Goal: Complete application form: Complete application form

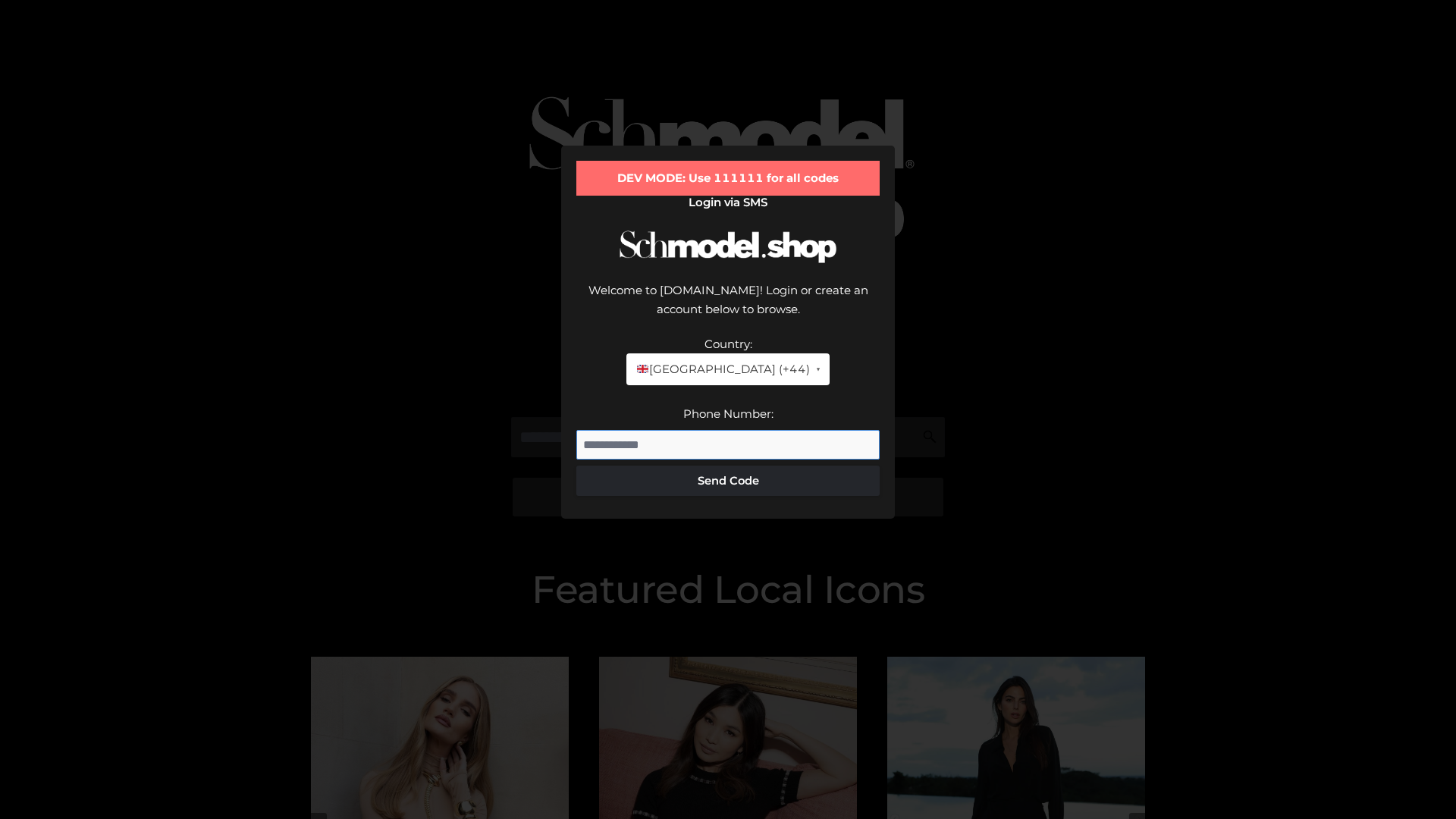
click at [728, 430] on input "Phone Number:" at bounding box center [728, 445] width 303 height 31
type input "**********"
click at [728, 465] on button "Send Code" at bounding box center [728, 481] width 303 height 31
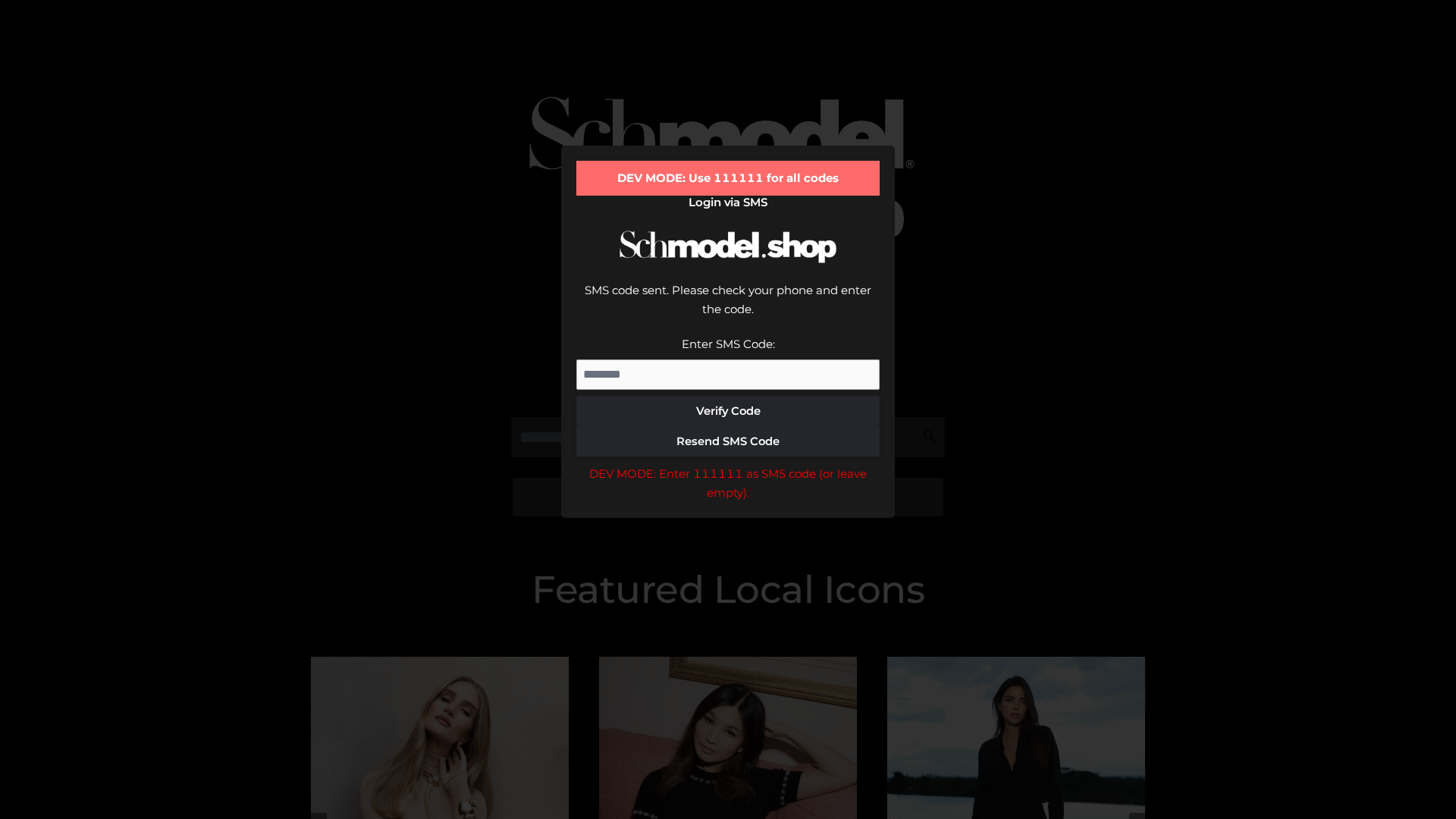
click at [728, 360] on input "Enter SMS Code:" at bounding box center [728, 375] width 303 height 31
type input "******"
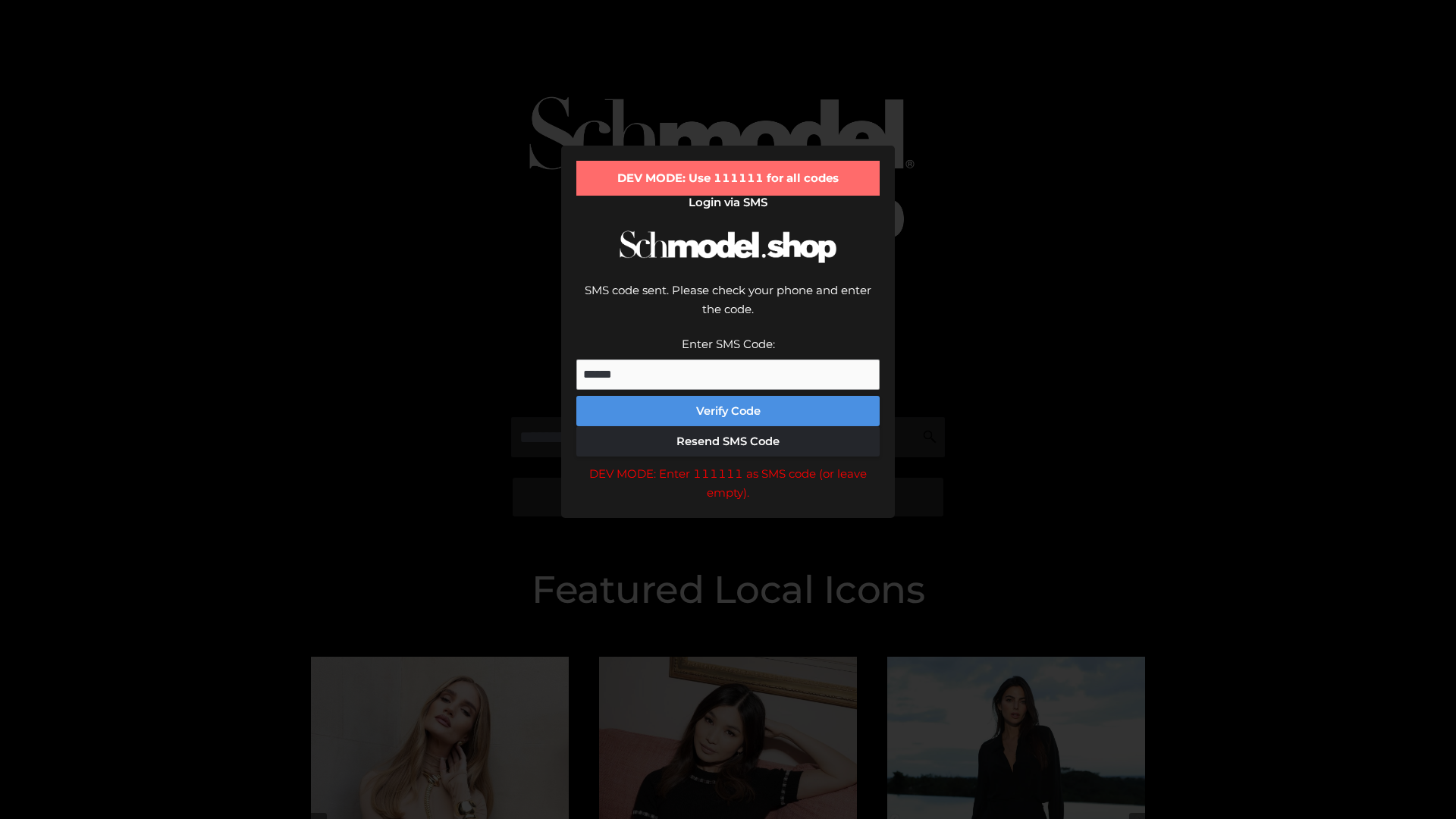
click at [728, 396] on button "Verify Code" at bounding box center [728, 412] width 303 height 31
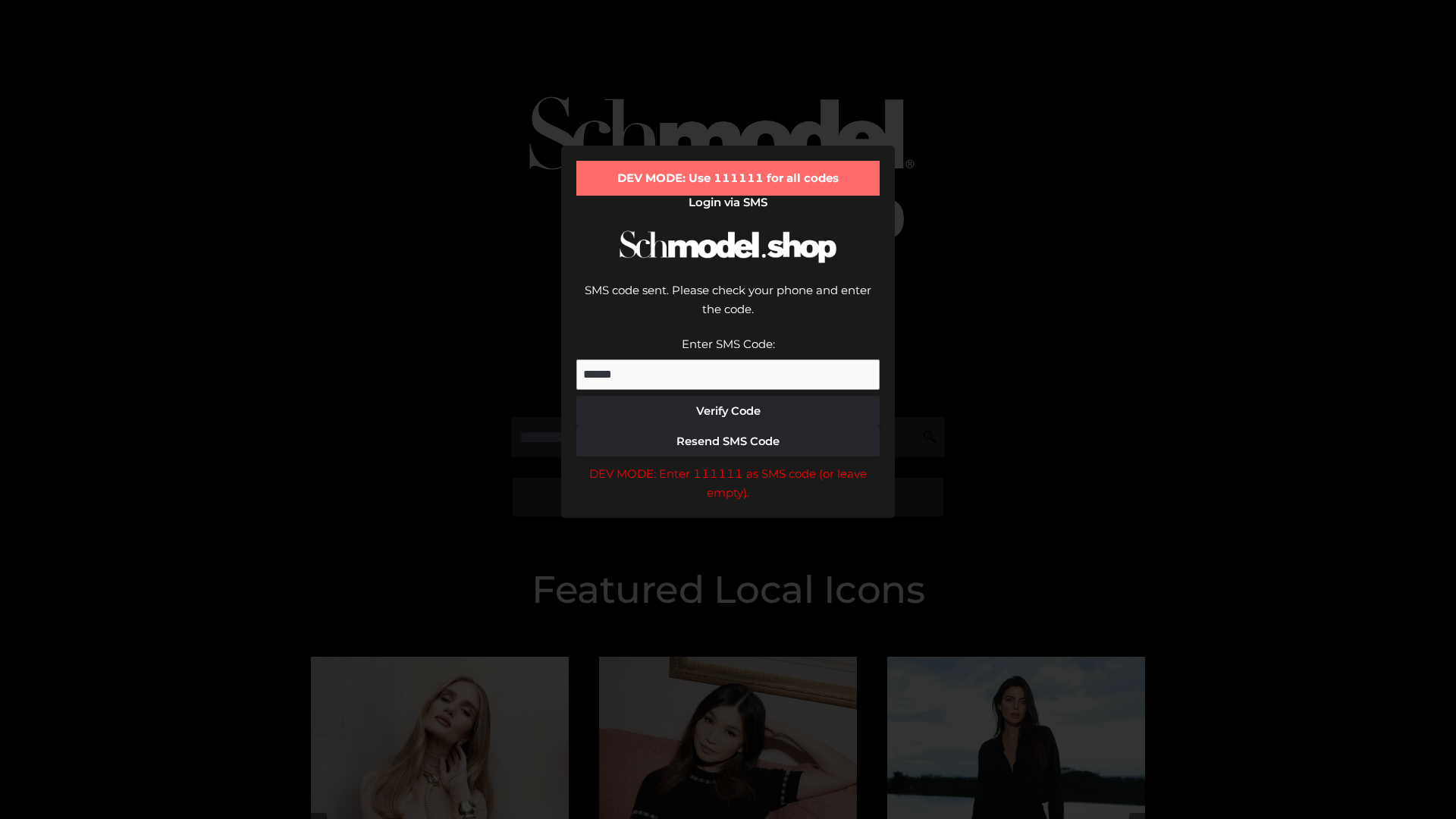
click at [728, 465] on div "DEV MODE: Enter 111111 as SMS code (or leave empty)." at bounding box center [728, 484] width 303 height 39
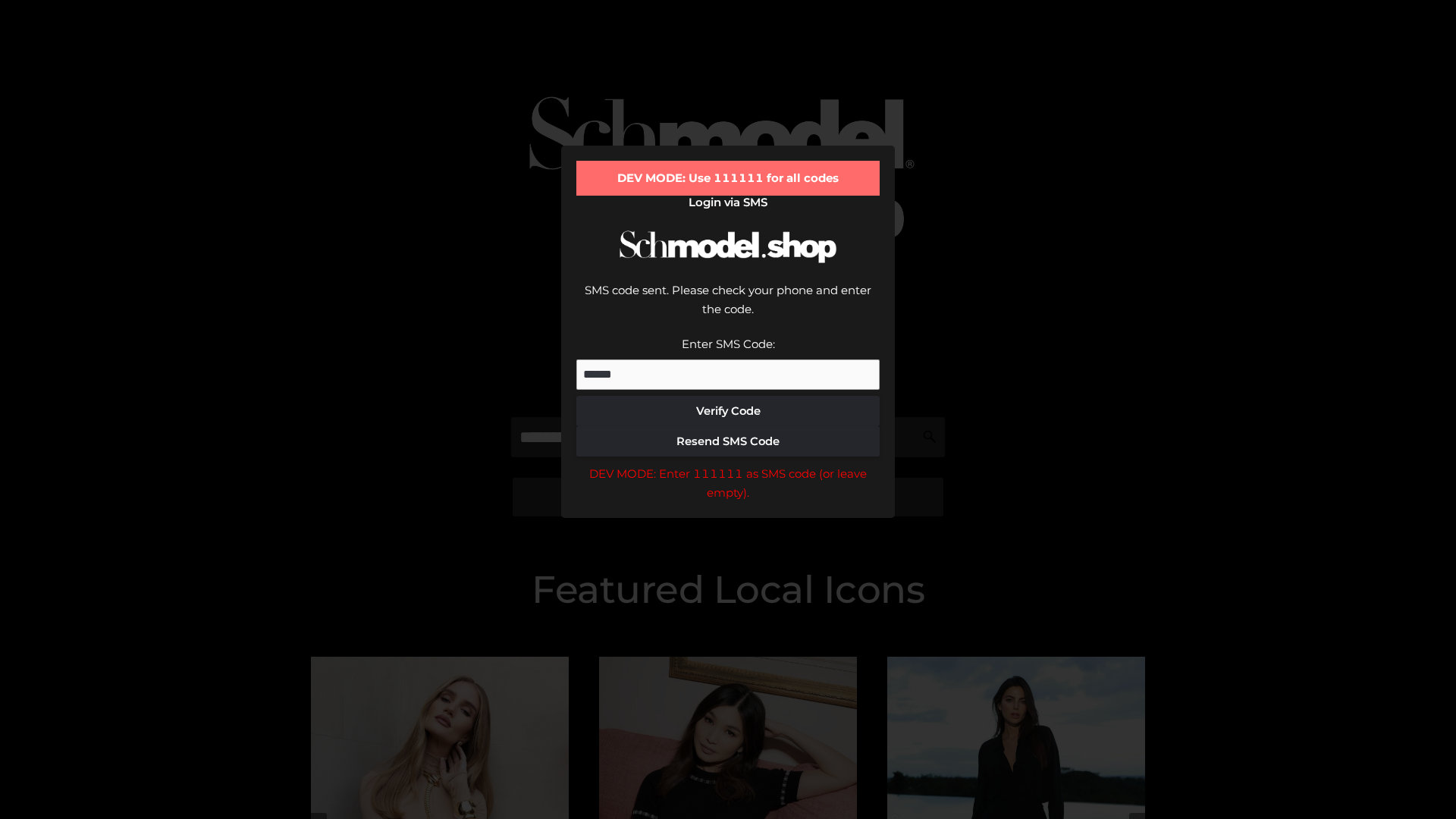
click at [728, 465] on div "DEV MODE: Enter 111111 as SMS code (or leave empty)." at bounding box center [728, 484] width 303 height 39
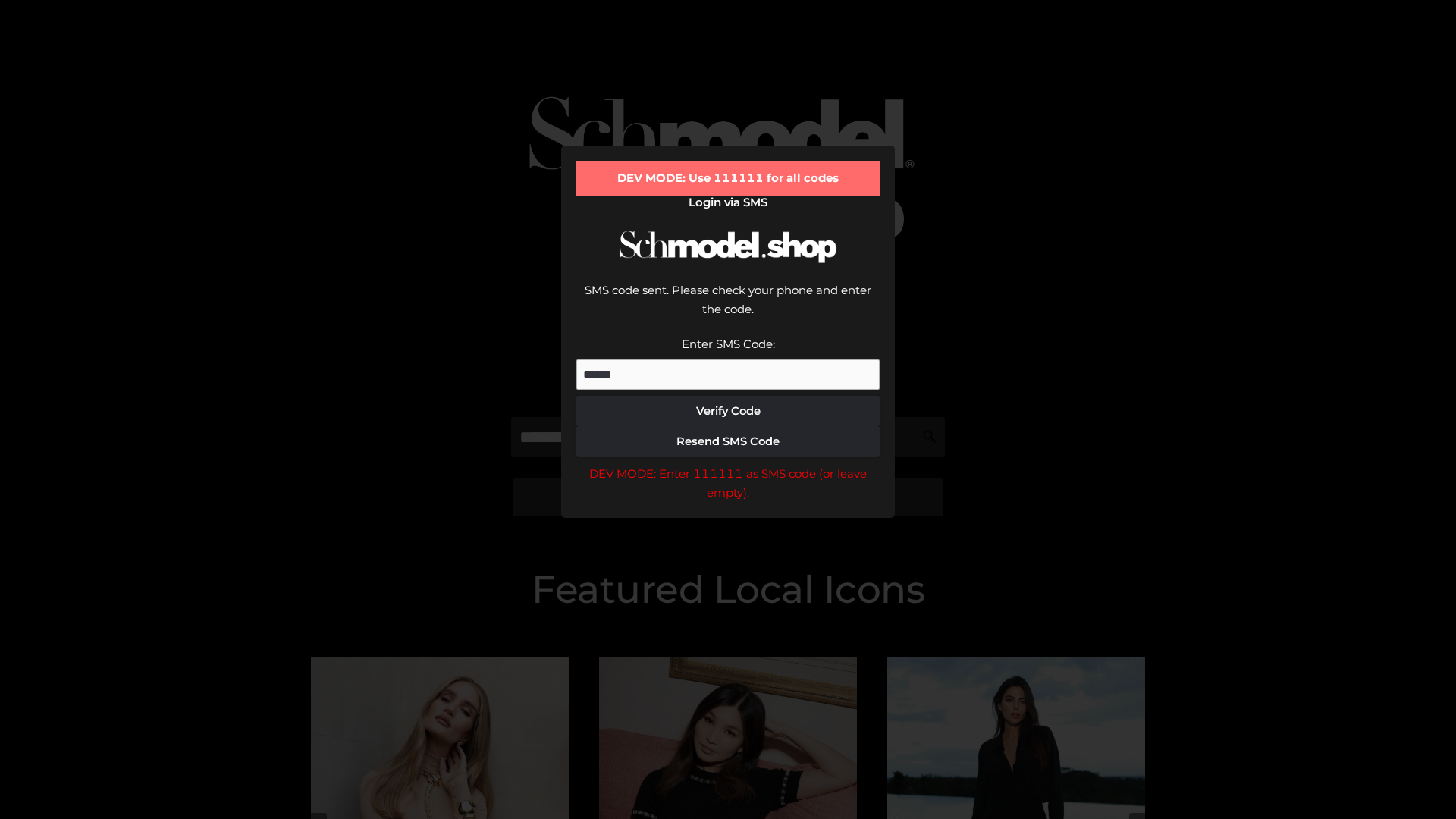
click at [728, 465] on div "DEV MODE: Enter 111111 as SMS code (or leave empty)." at bounding box center [728, 484] width 303 height 39
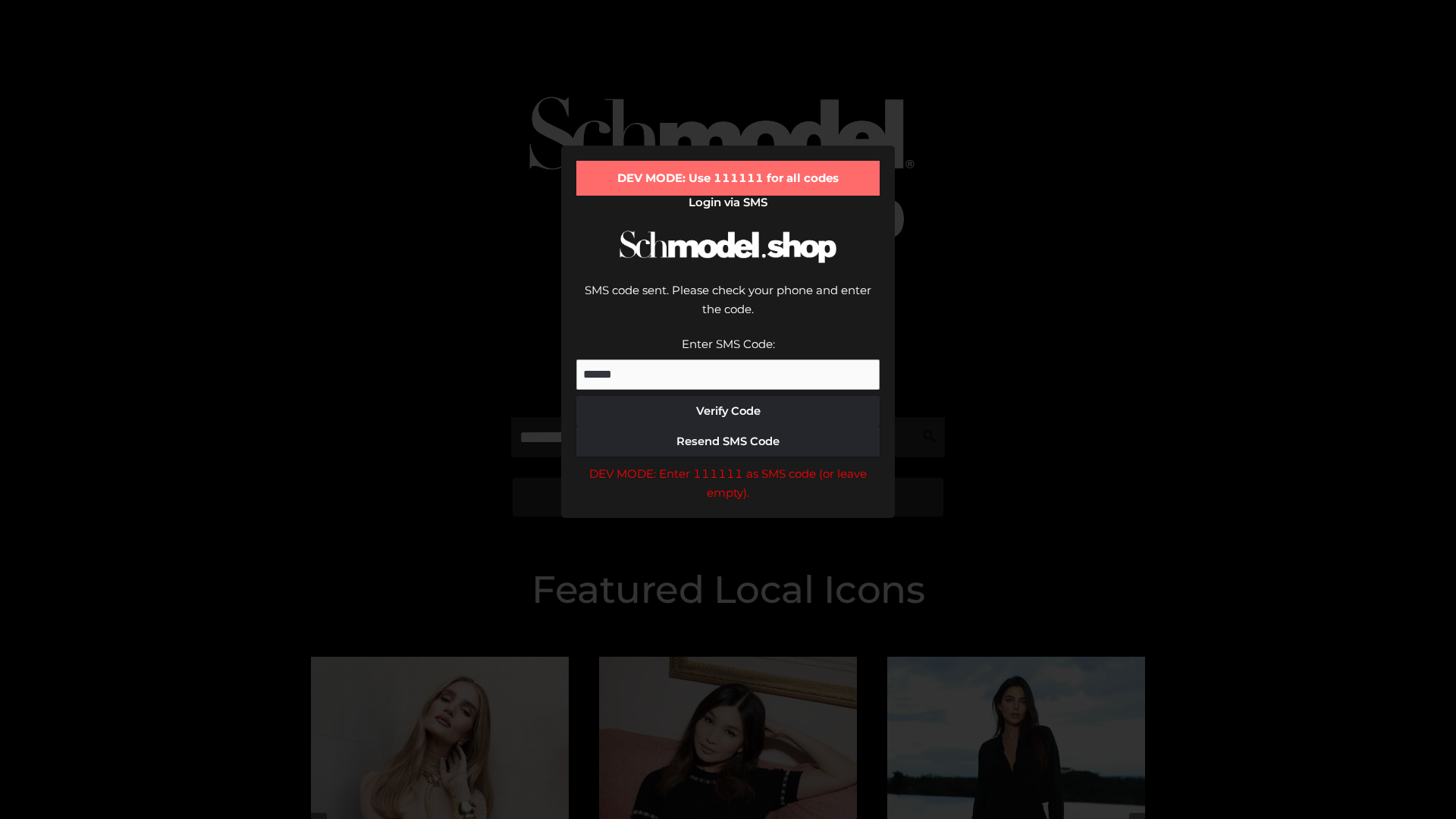
click at [728, 465] on div "DEV MODE: Enter 111111 as SMS code (or leave empty)." at bounding box center [728, 484] width 303 height 39
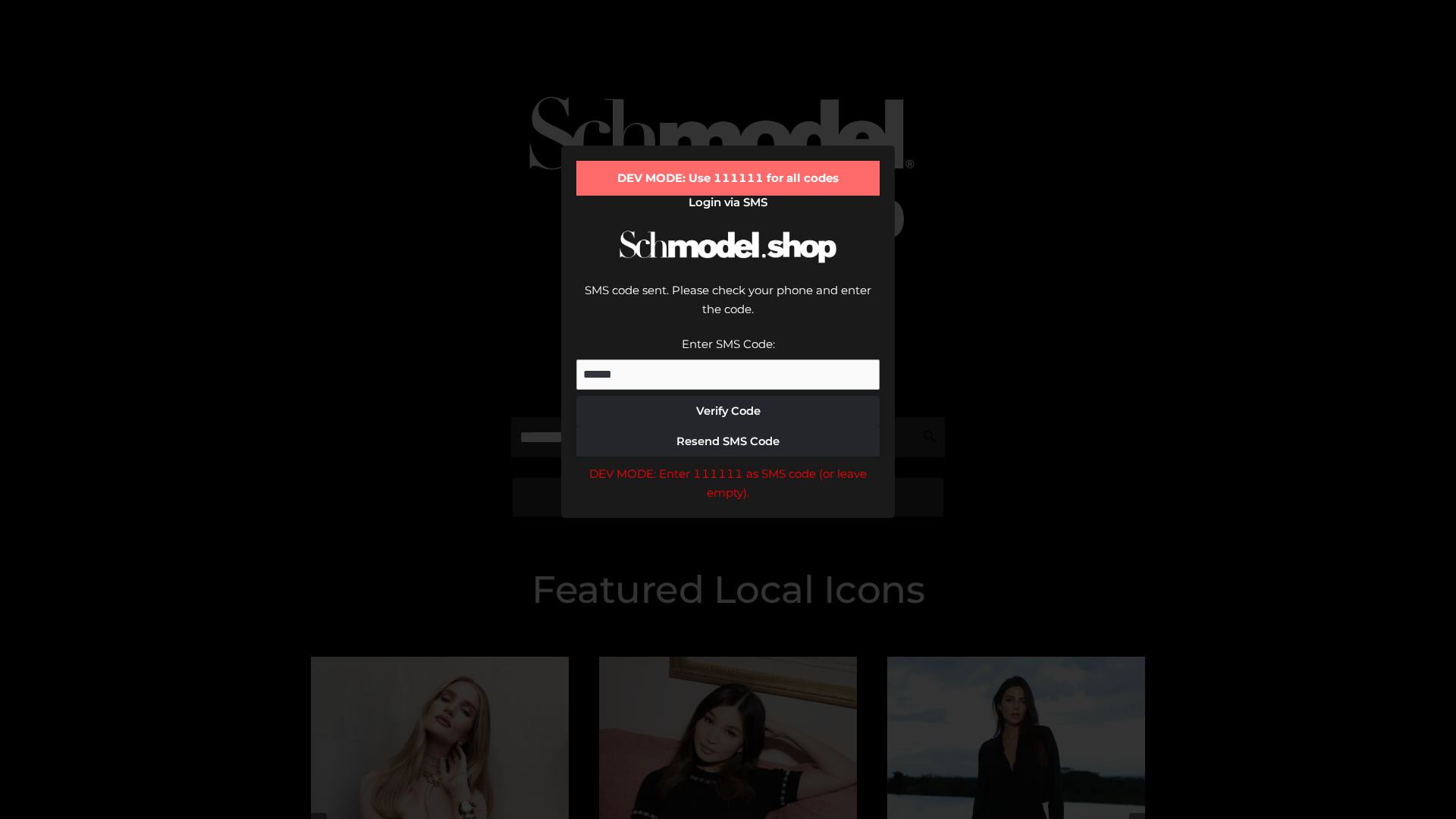
click at [728, 465] on div "DEV MODE: Enter 111111 as SMS code (or leave empty)." at bounding box center [728, 484] width 303 height 39
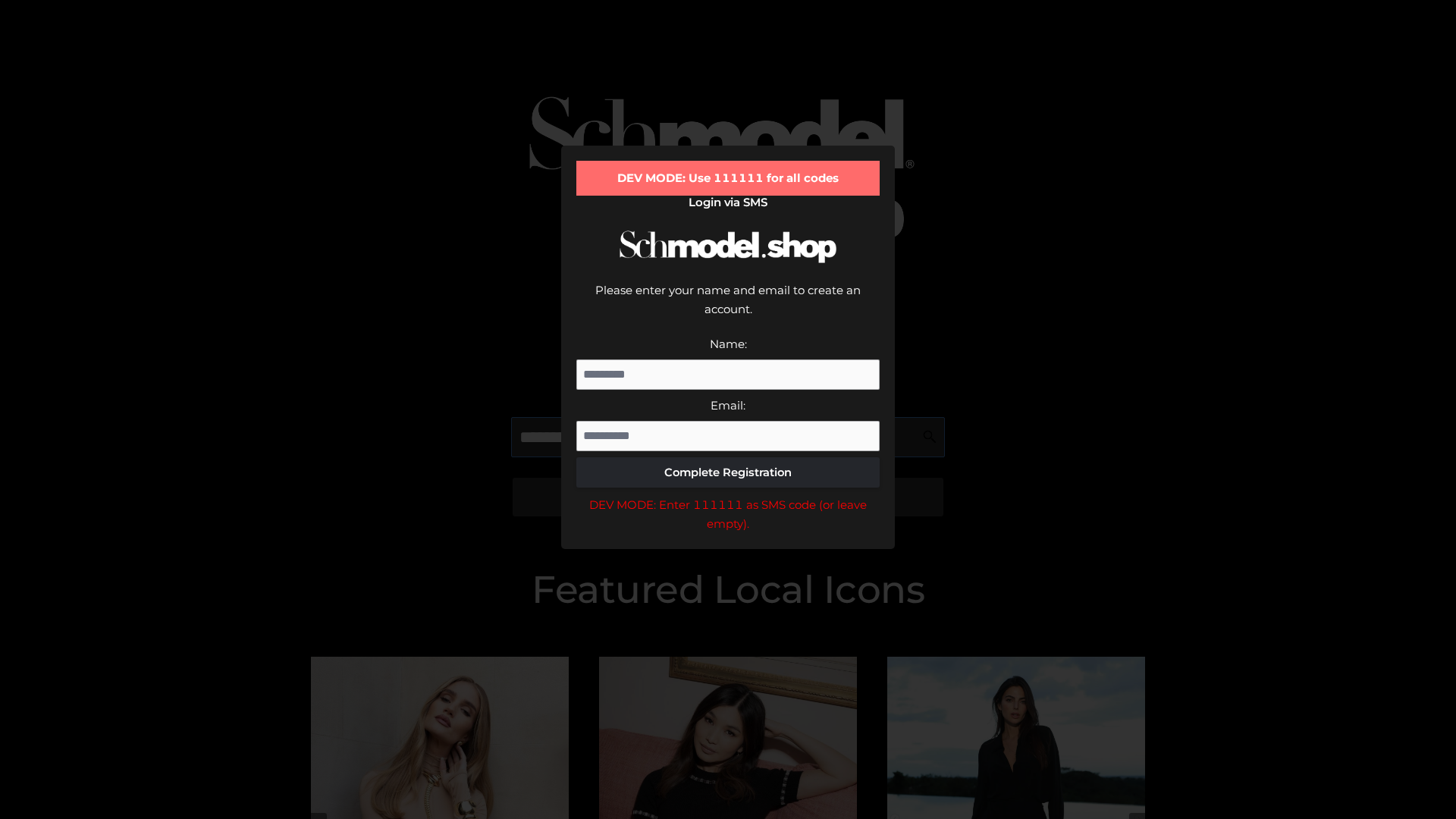
scroll to position [0, 23]
click at [728, 495] on div "DEV MODE: Enter 111111 as SMS code (or leave empty)." at bounding box center [728, 515] width 303 height 39
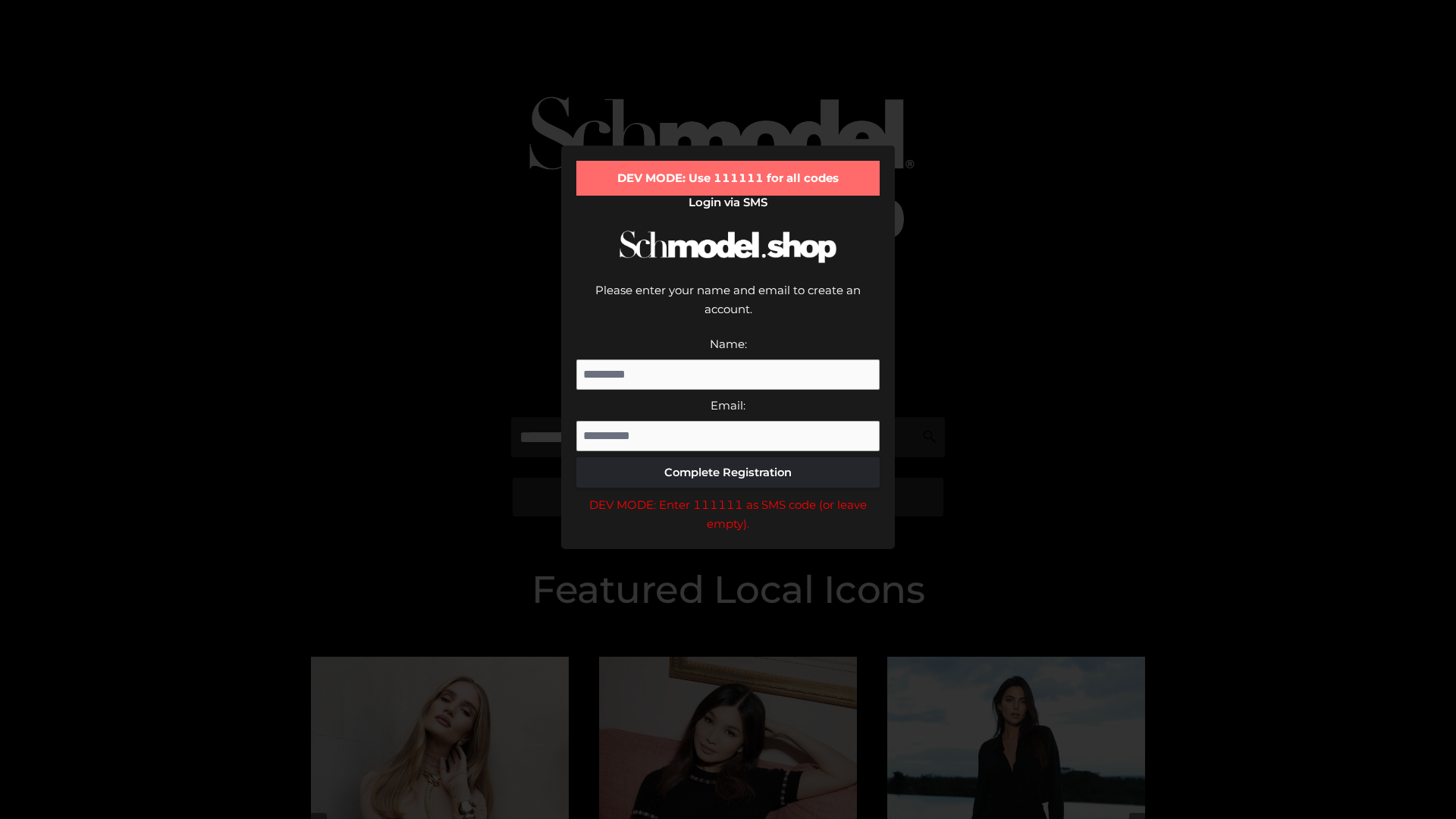
click at [728, 495] on div "DEV MODE: Enter 111111 as SMS code (or leave empty)." at bounding box center [728, 515] width 303 height 39
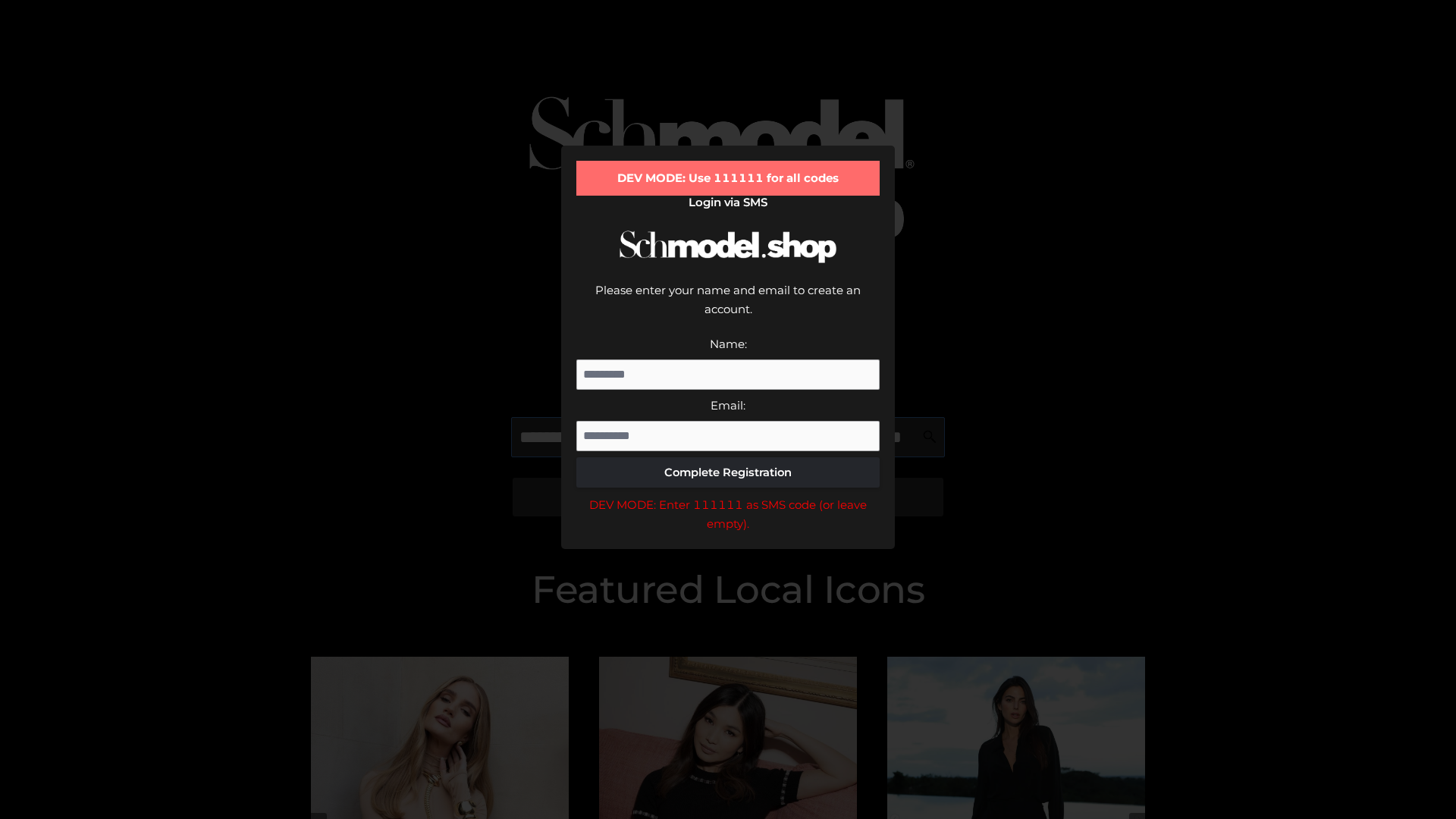
scroll to position [0, 111]
click at [728, 495] on div "DEV MODE: Enter 111111 as SMS code (or leave empty)." at bounding box center [728, 515] width 303 height 39
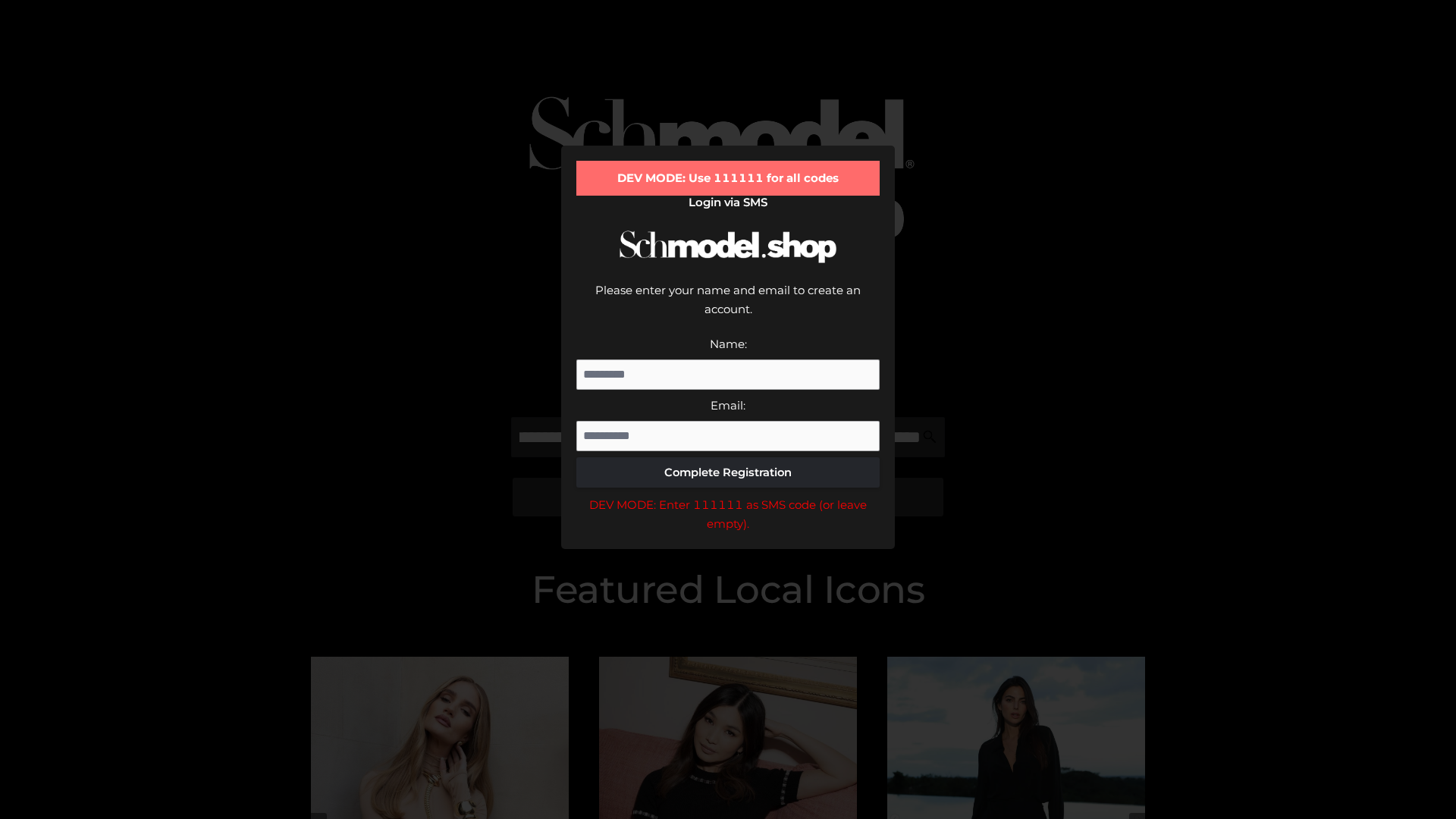
click at [728, 495] on div "DEV MODE: Enter 111111 as SMS code (or leave empty)." at bounding box center [728, 515] width 303 height 39
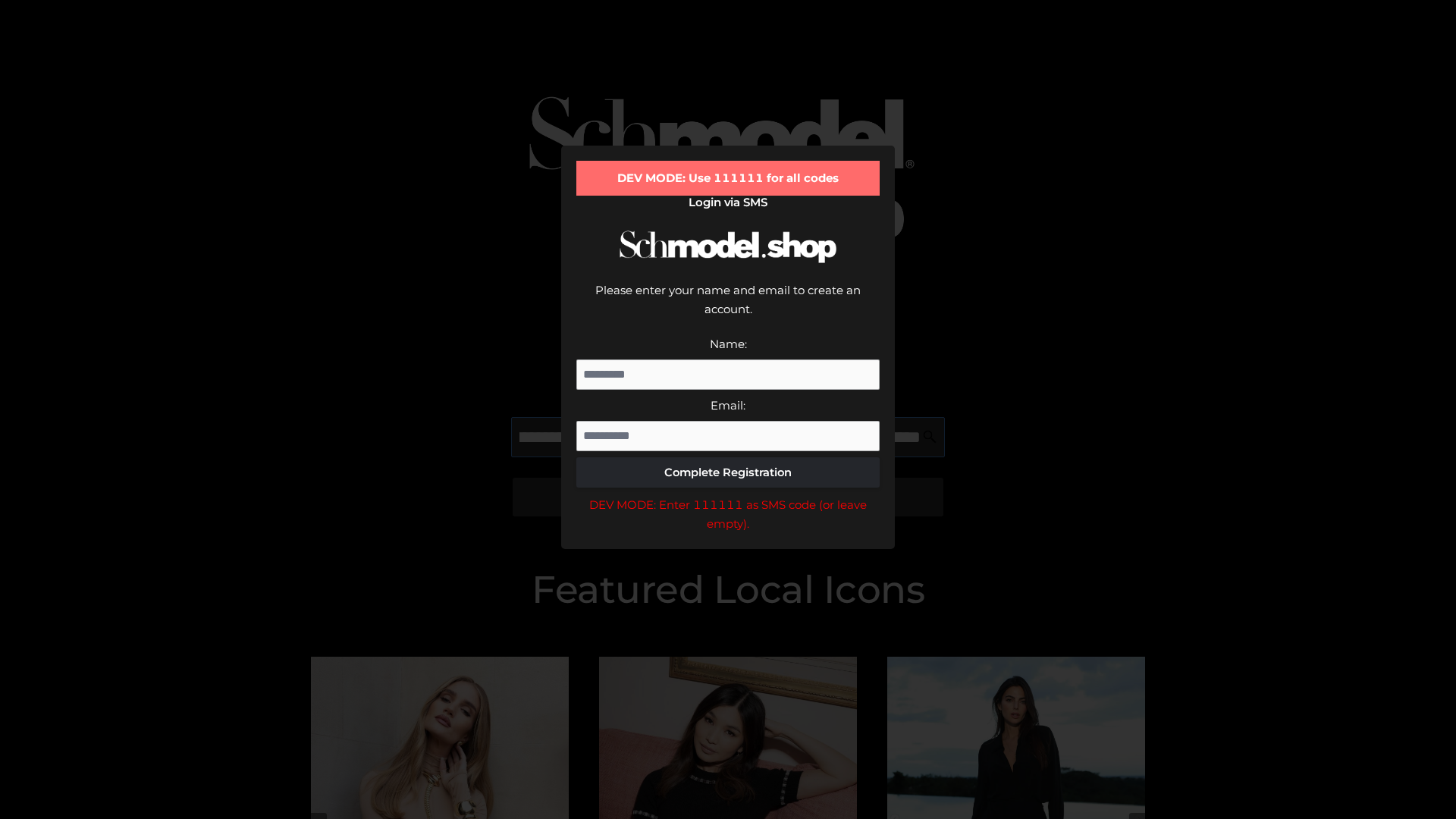
scroll to position [0, 203]
click at [728, 495] on div "DEV MODE: Enter 111111 as SMS code (or leave empty)." at bounding box center [728, 515] width 303 height 39
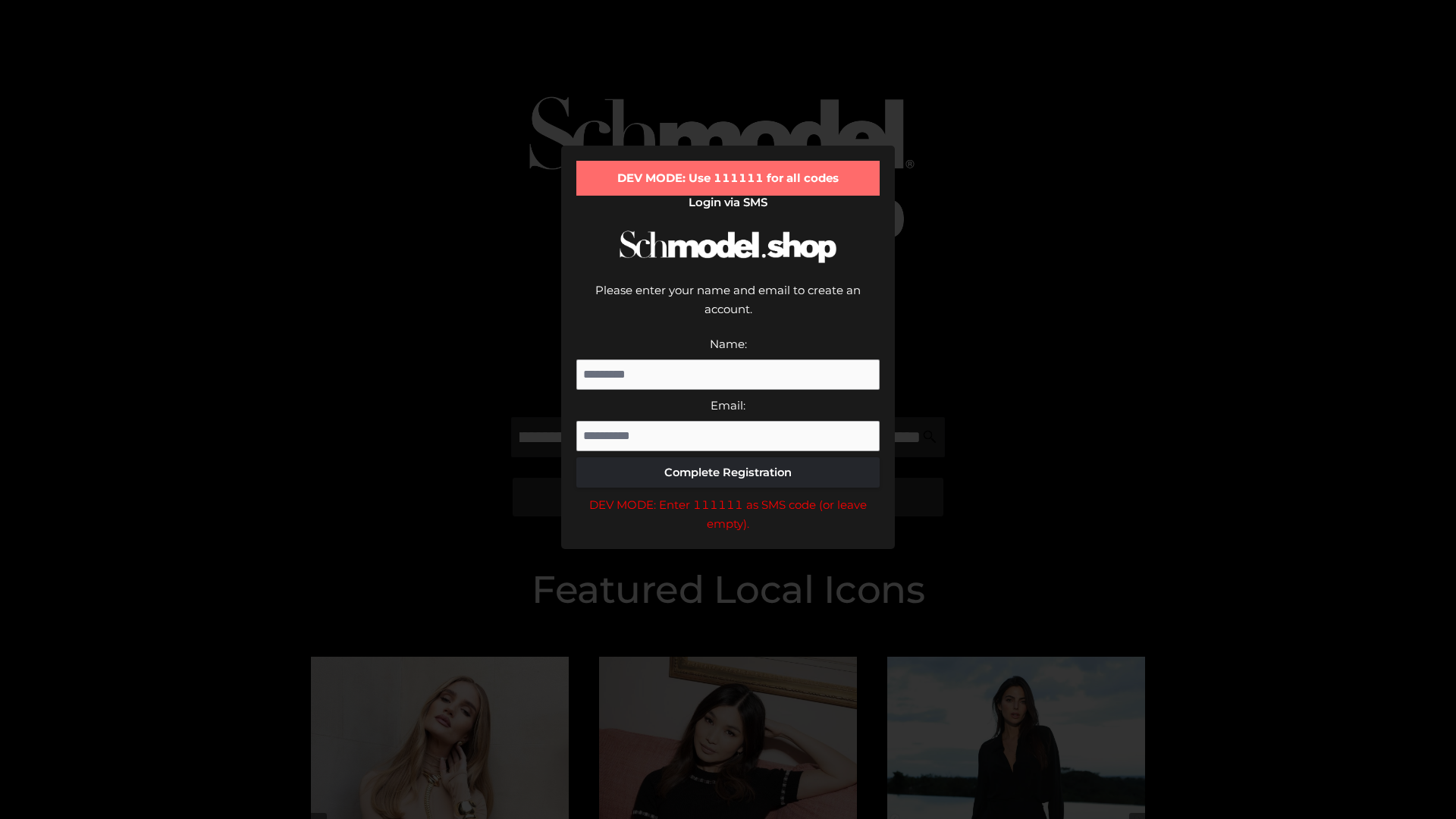
click at [728, 495] on div "DEV MODE: Enter 111111 as SMS code (or leave empty)." at bounding box center [728, 515] width 303 height 39
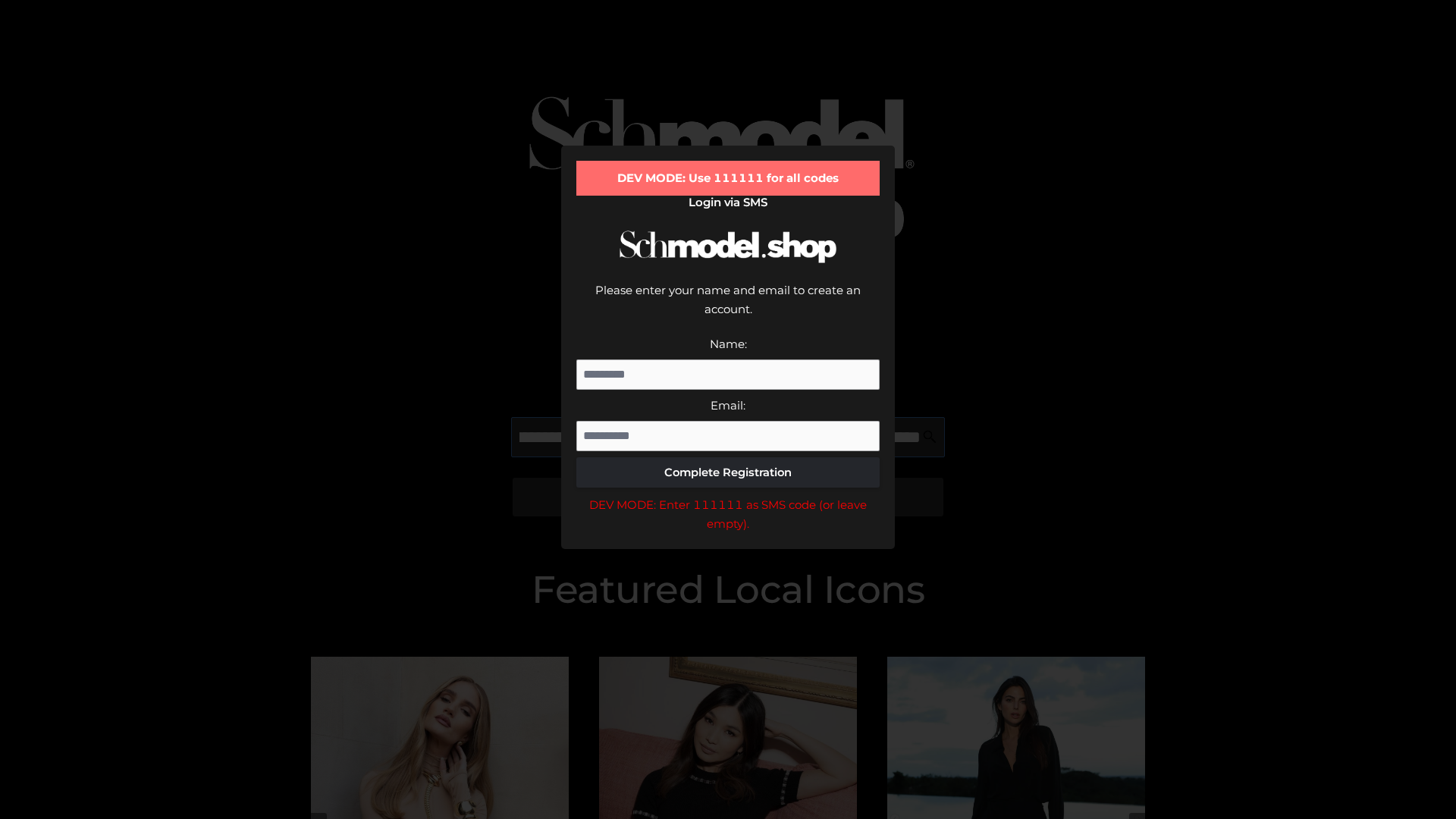
scroll to position [0, 297]
click at [728, 495] on div "DEV MODE: Enter 111111 as SMS code (or leave empty)." at bounding box center [728, 515] width 303 height 39
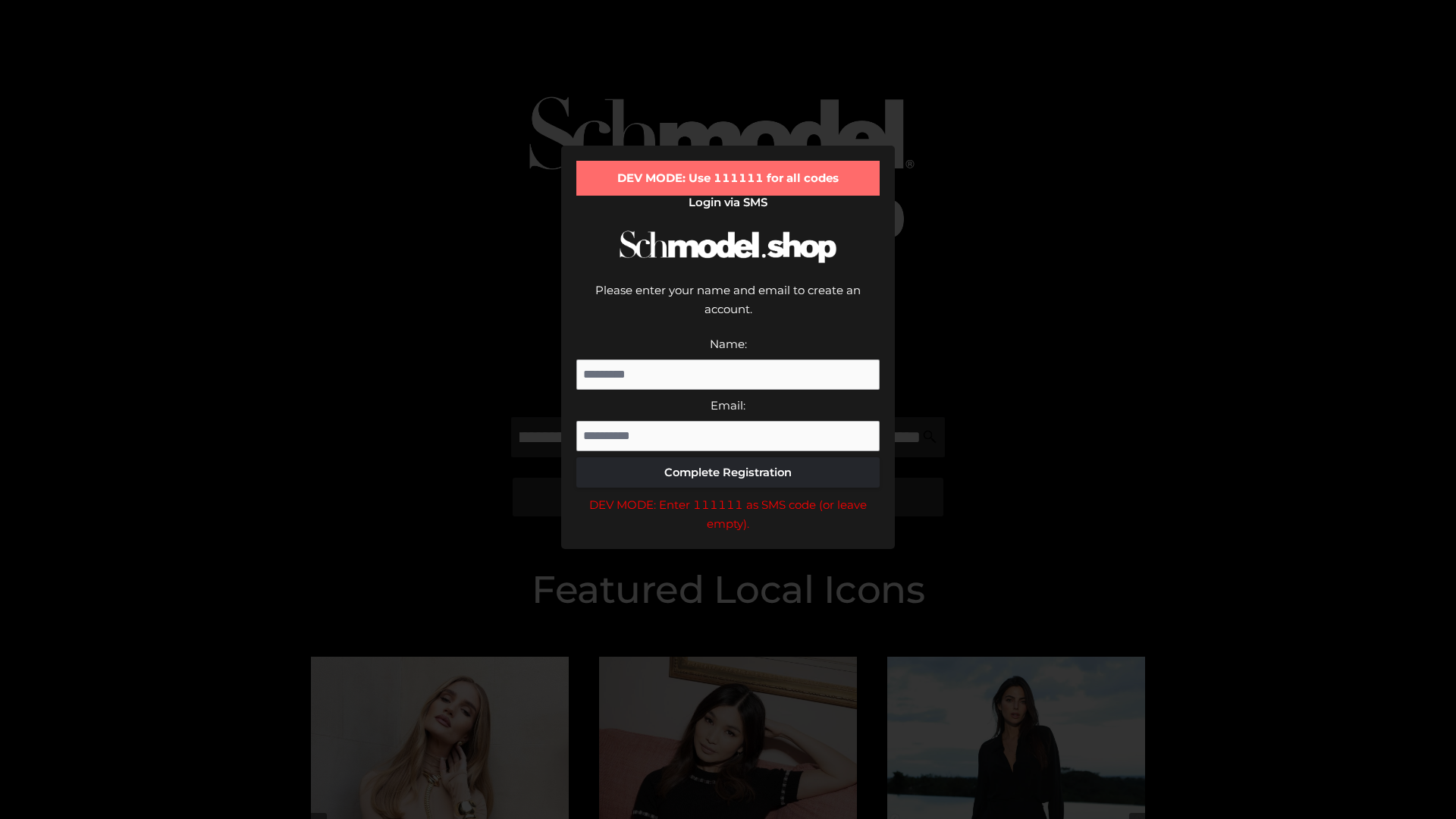
click at [728, 495] on div "DEV MODE: Enter 111111 as SMS code (or leave empty)." at bounding box center [728, 515] width 303 height 39
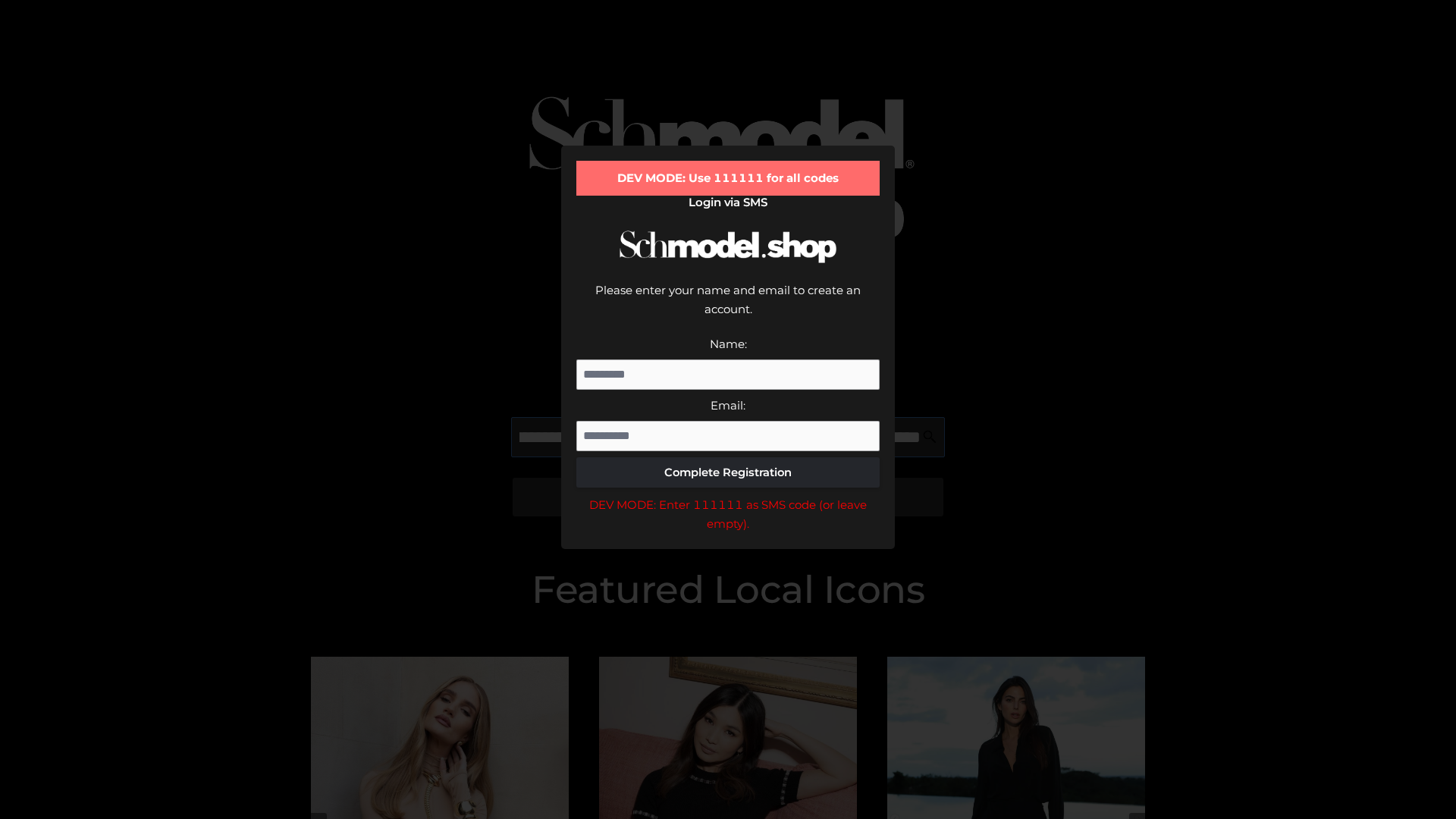
scroll to position [0, 386]
click at [728, 495] on div "DEV MODE: Enter 111111 as SMS code (or leave empty)." at bounding box center [728, 515] width 303 height 39
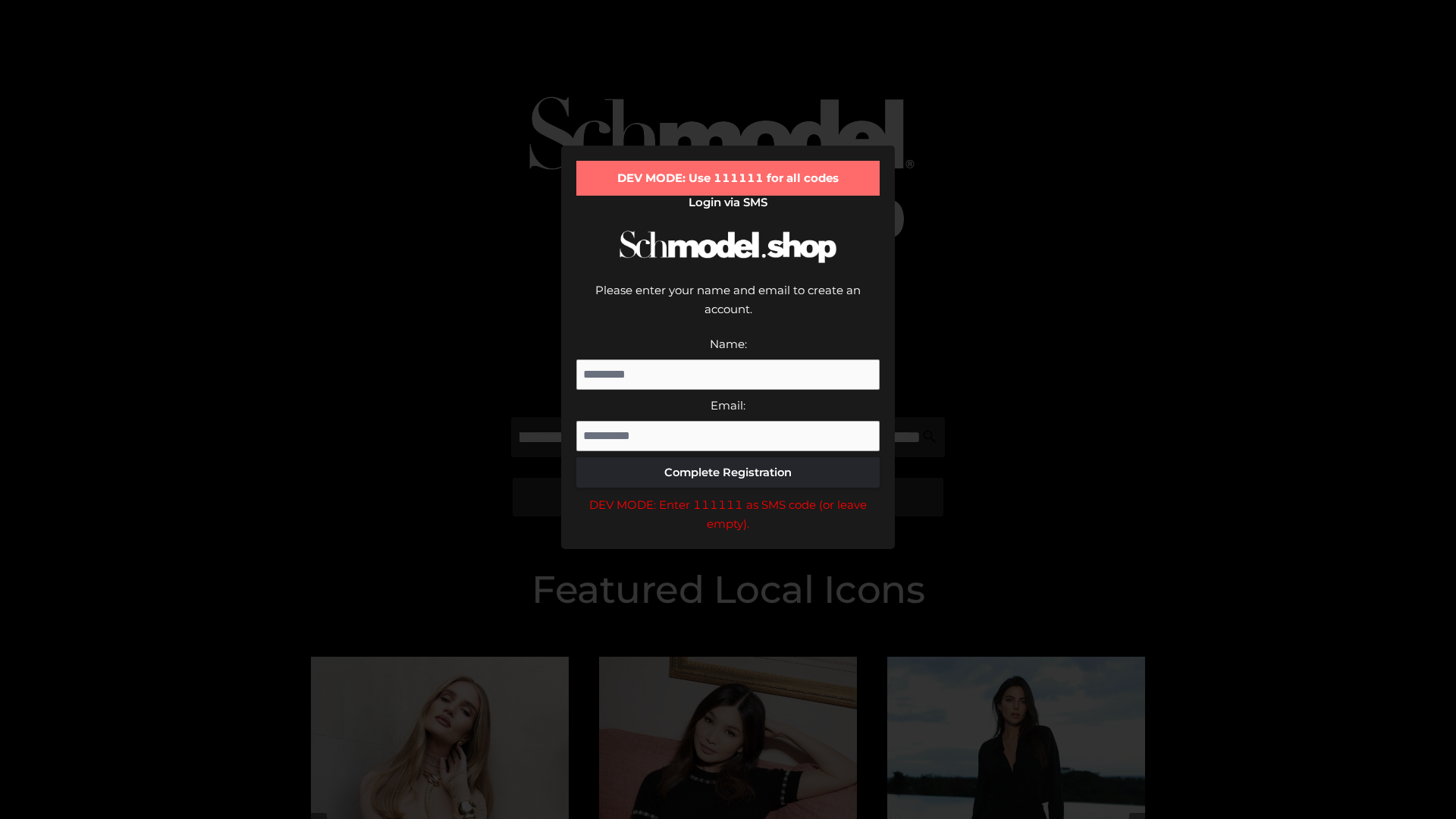
click at [728, 495] on div "DEV MODE: Enter 111111 as SMS code (or leave empty)." at bounding box center [728, 515] width 303 height 39
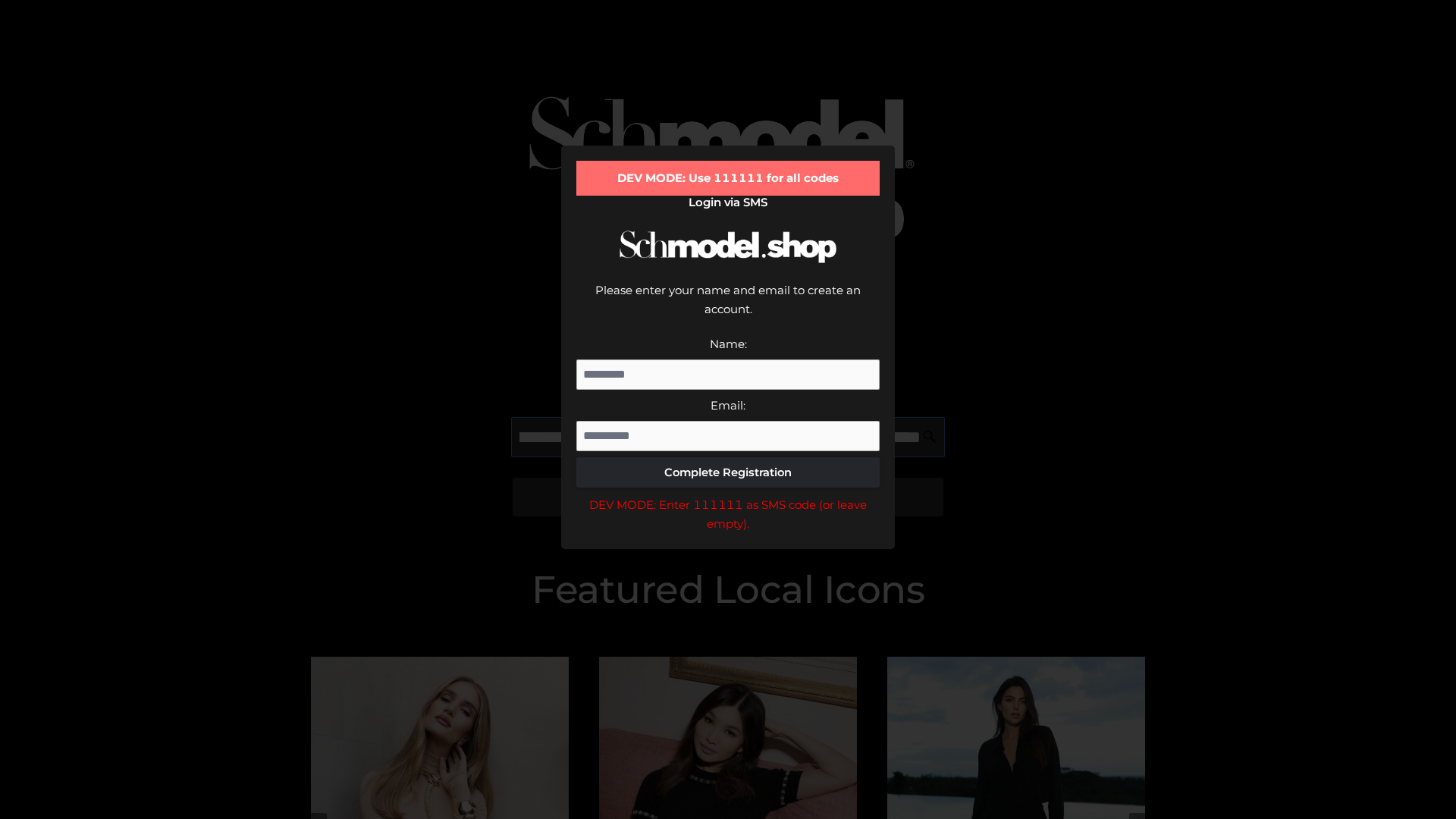
scroll to position [0, 477]
click at [728, 495] on div "DEV MODE: Enter 111111 as SMS code (or leave empty)." at bounding box center [728, 515] width 303 height 39
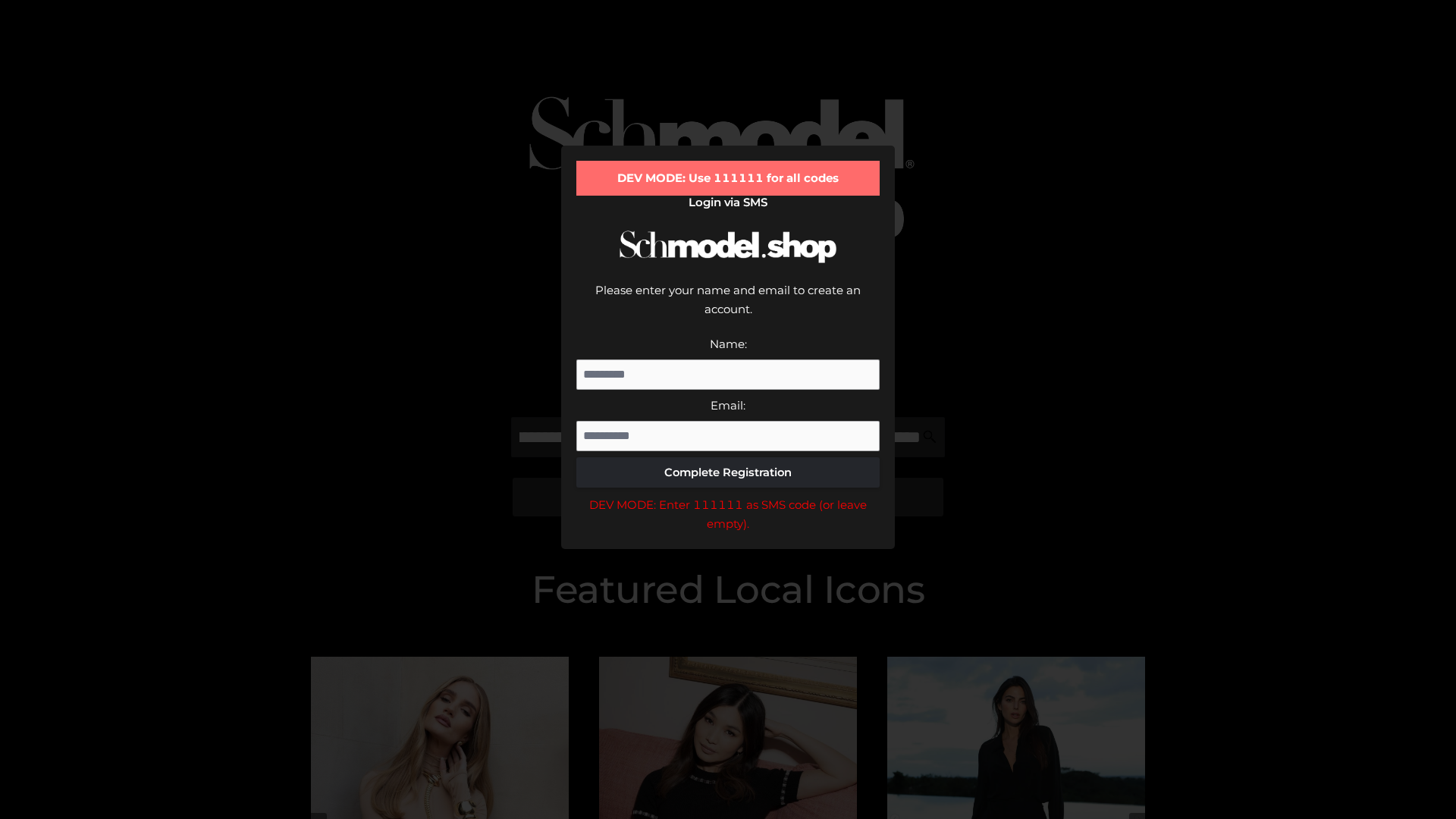
click at [728, 495] on div "DEV MODE: Enter 111111 as SMS code (or leave empty)." at bounding box center [728, 515] width 303 height 39
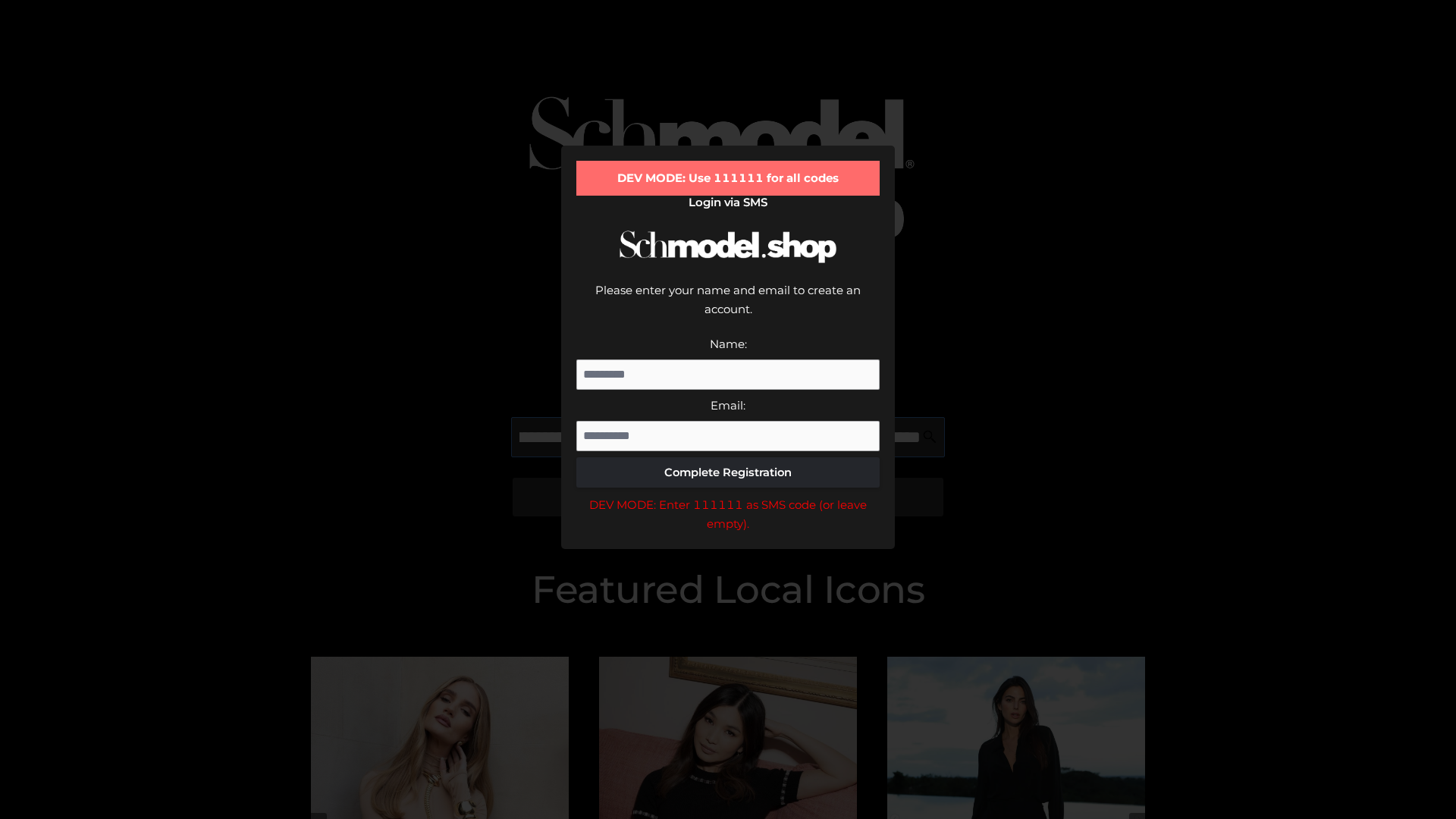
scroll to position [0, 571]
click at [728, 495] on div "DEV MODE: Enter 111111 as SMS code (or leave empty)." at bounding box center [728, 515] width 303 height 39
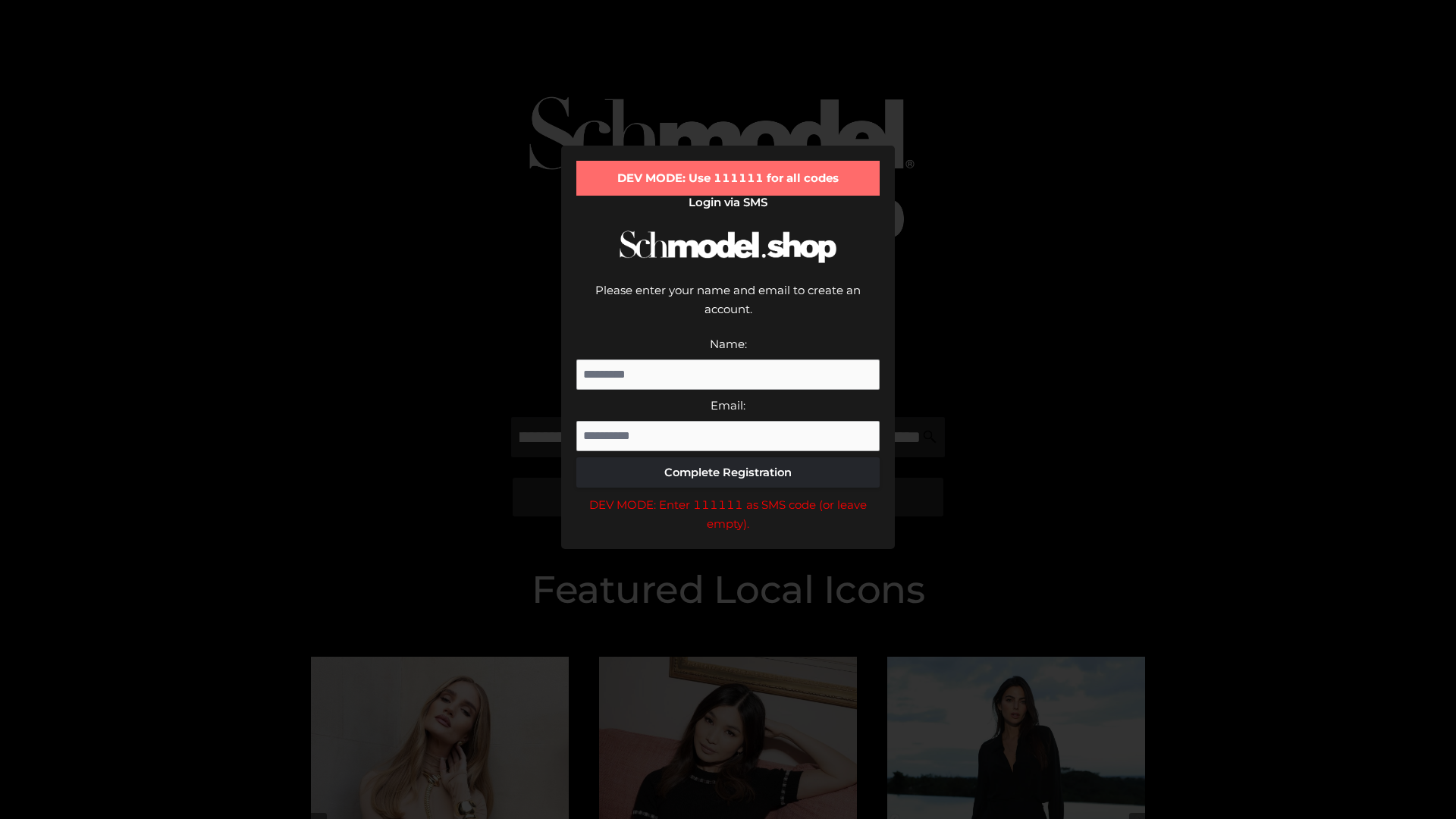
click at [728, 495] on div "DEV MODE: Enter 111111 as SMS code (or leave empty)." at bounding box center [728, 515] width 303 height 39
type input "**********"
